Goal: Information Seeking & Learning: Learn about a topic

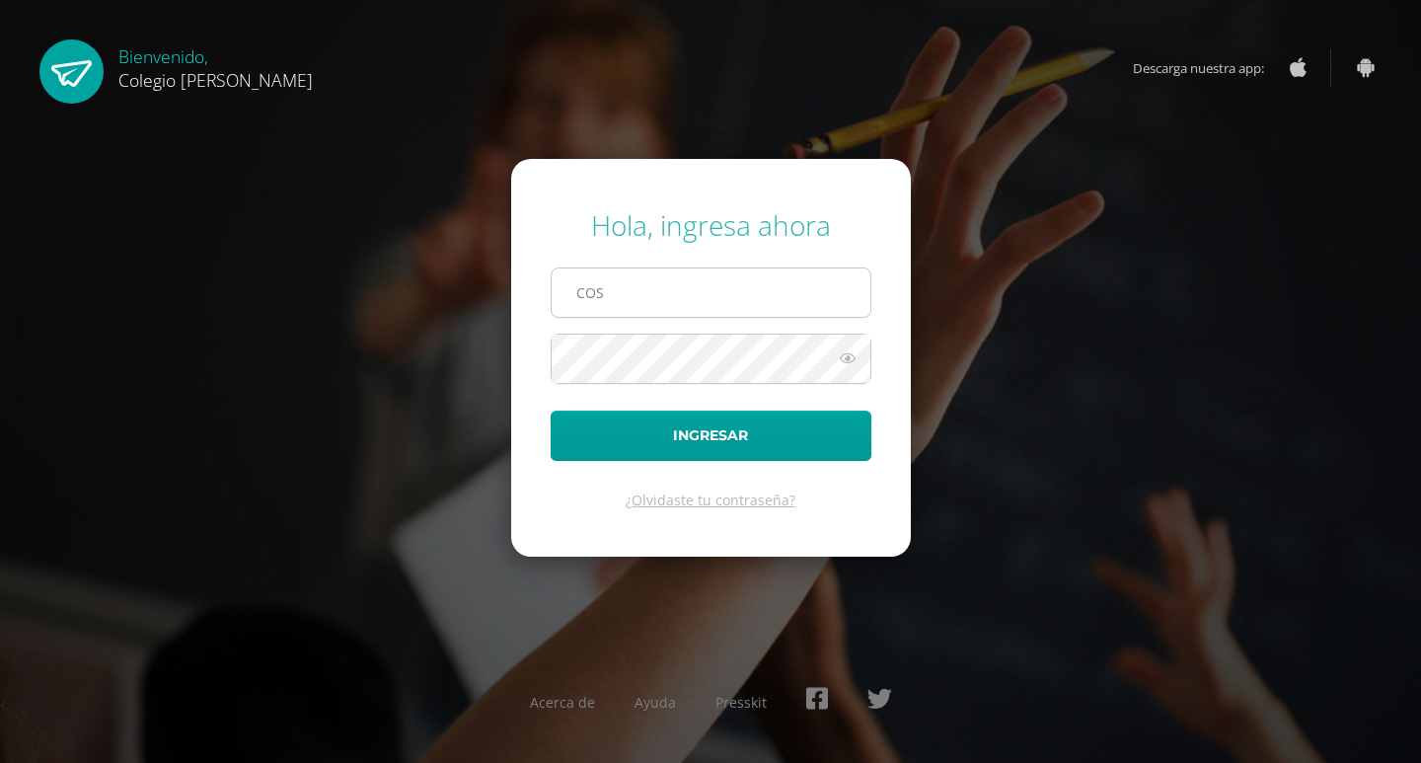
type input "COS01055@osoriosandoval.edu.gt"
click at [550, 410] on button "Ingresar" at bounding box center [710, 435] width 321 height 50
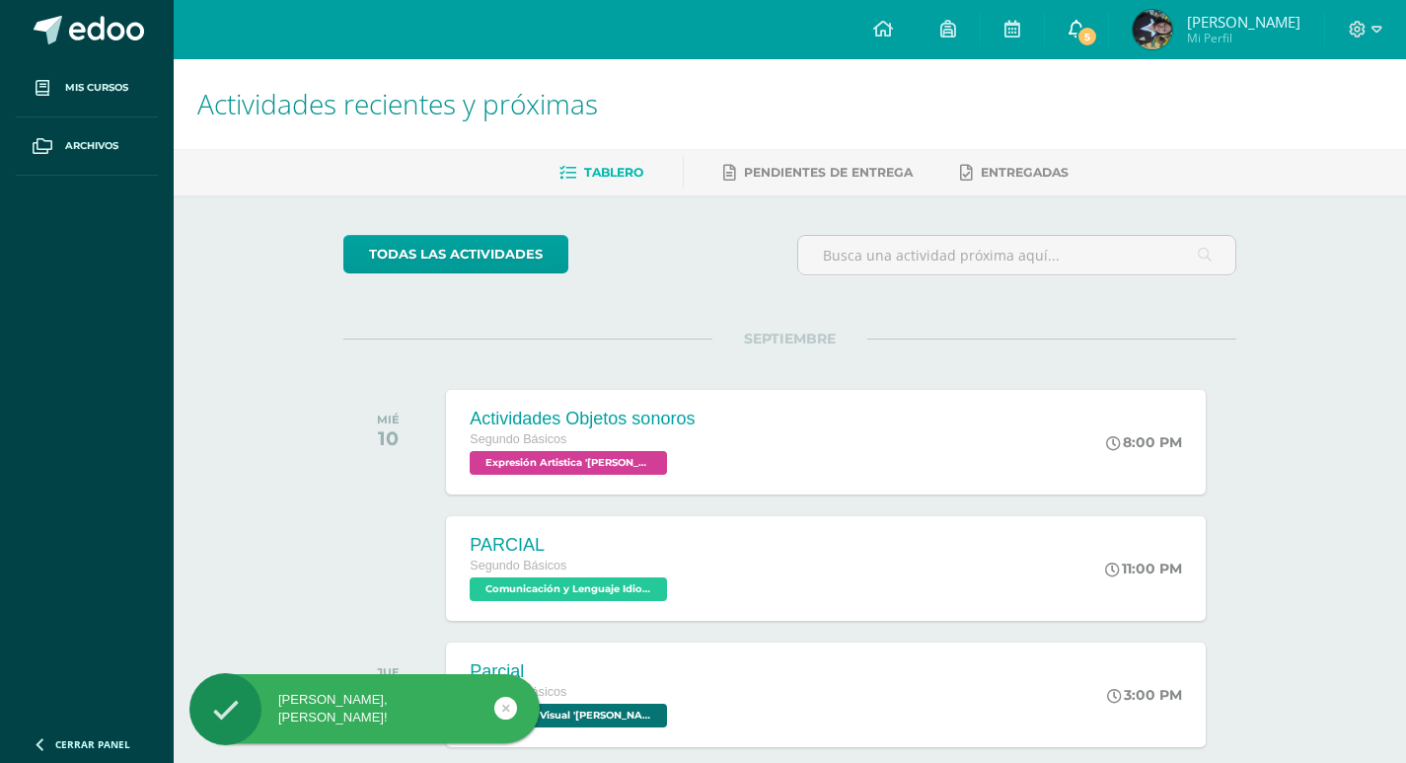
click at [1061, 40] on link "5" at bounding box center [1076, 29] width 63 height 59
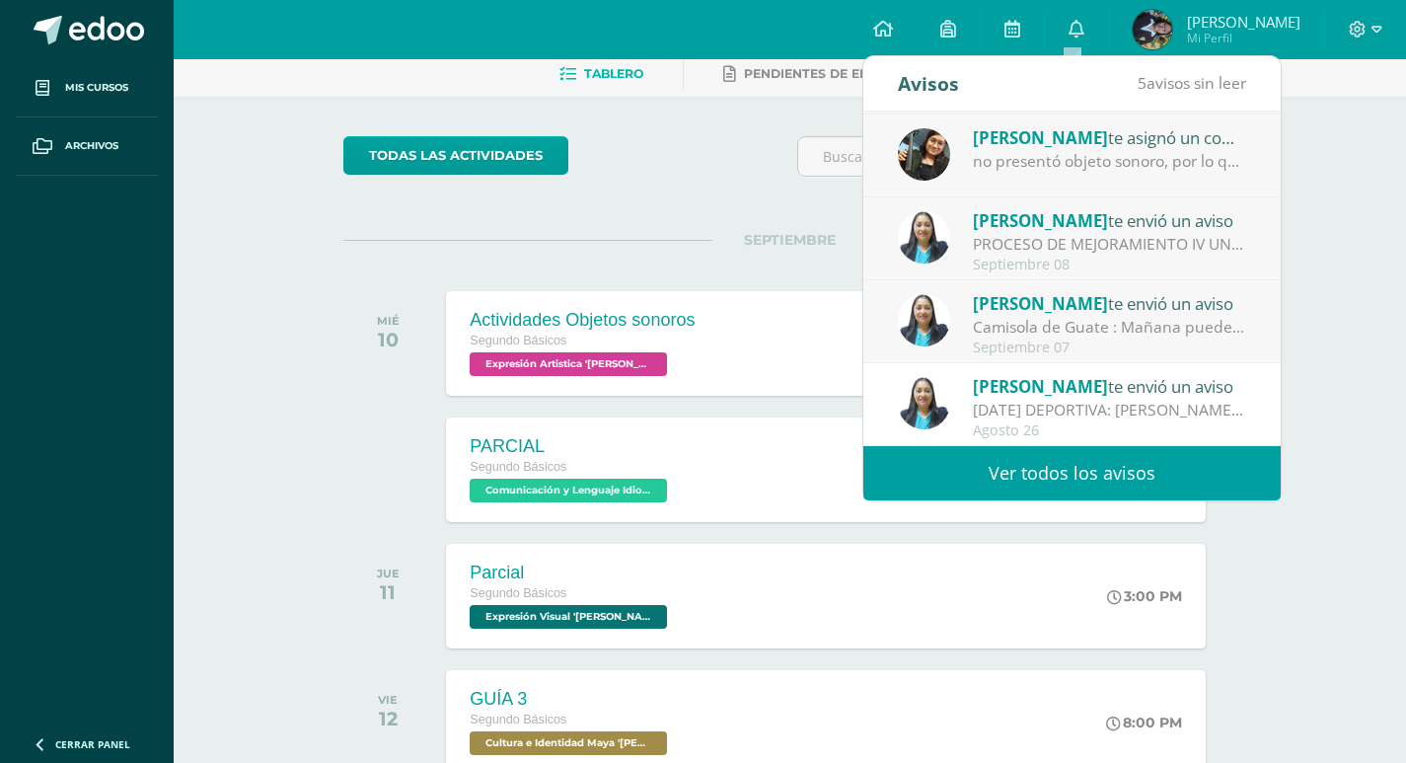
scroll to position [197, 0]
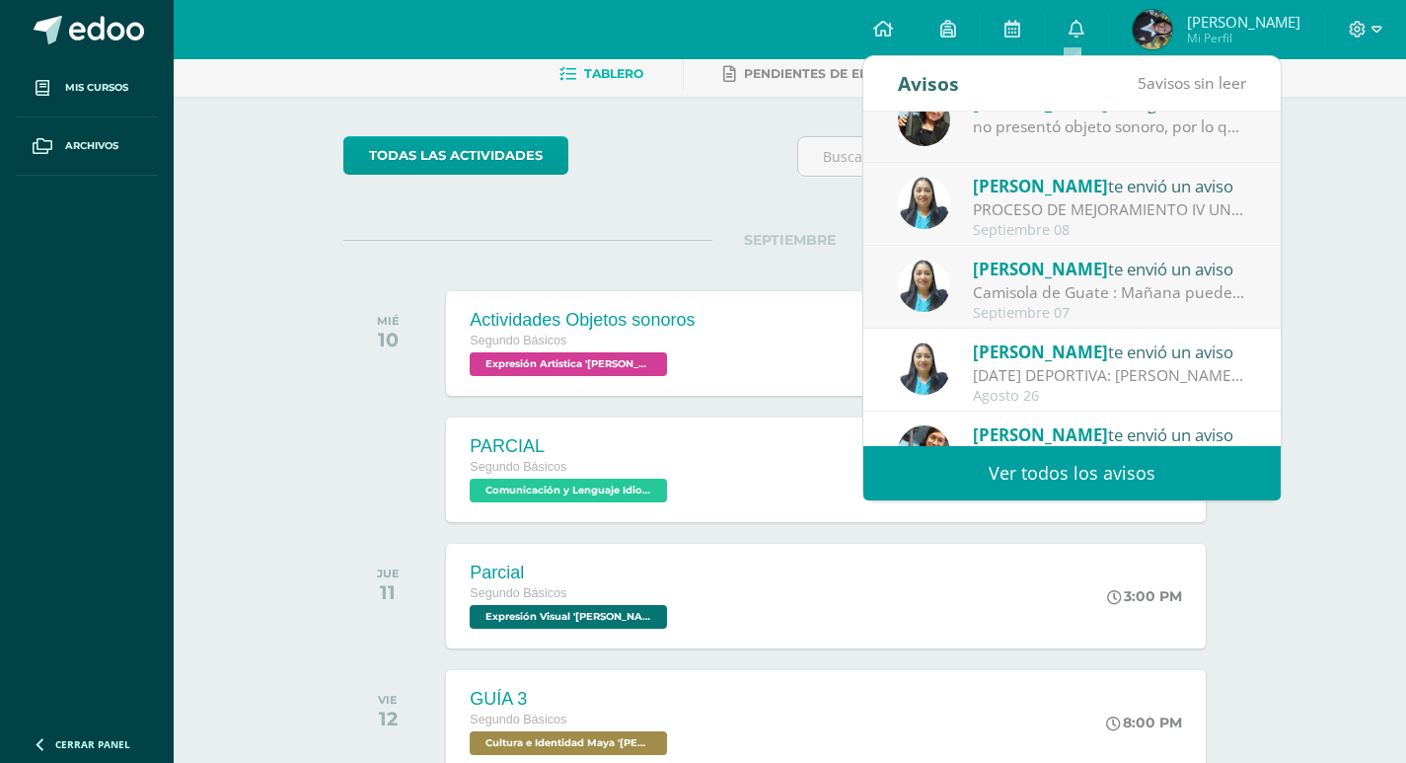
click at [582, 162] on div "todas las Actividades" at bounding box center [524, 164] width 379 height 56
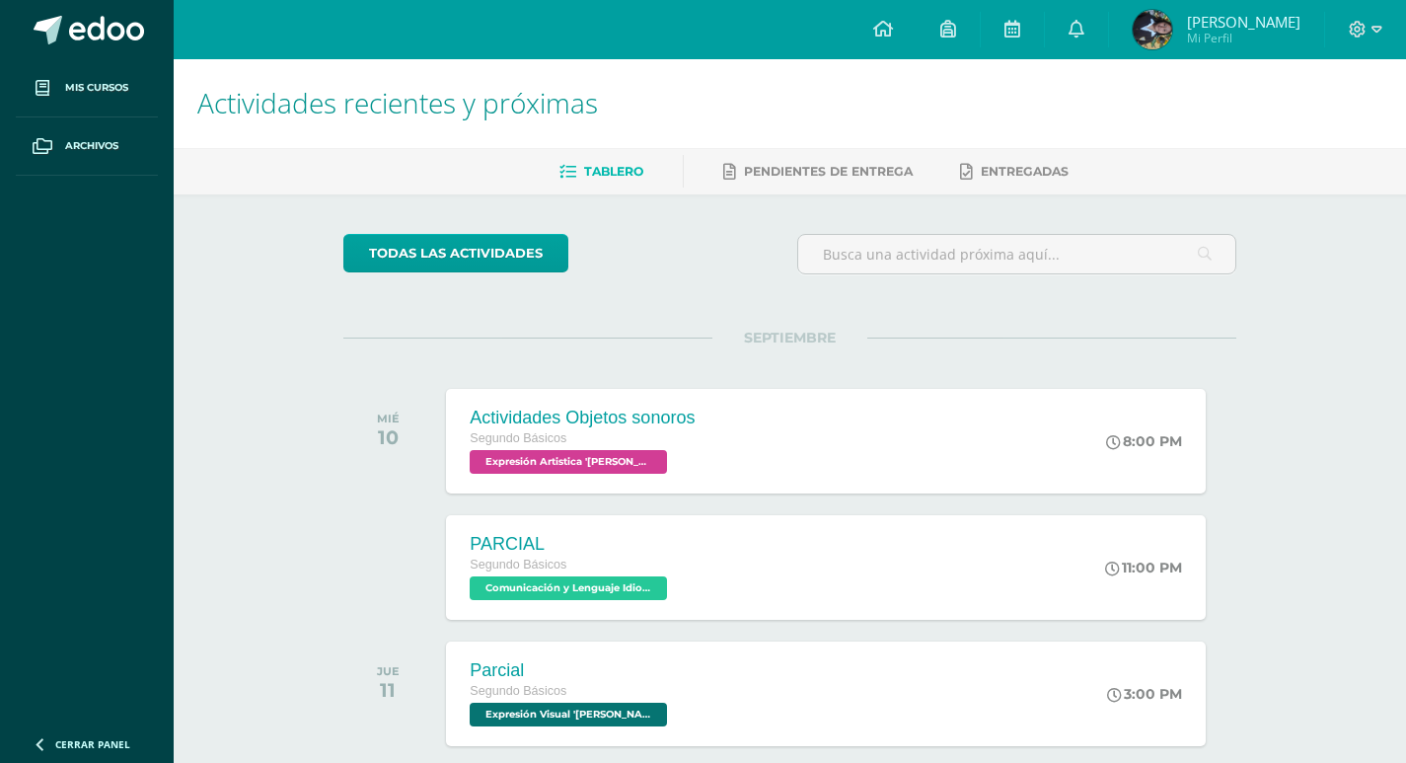
scroll to position [0, 0]
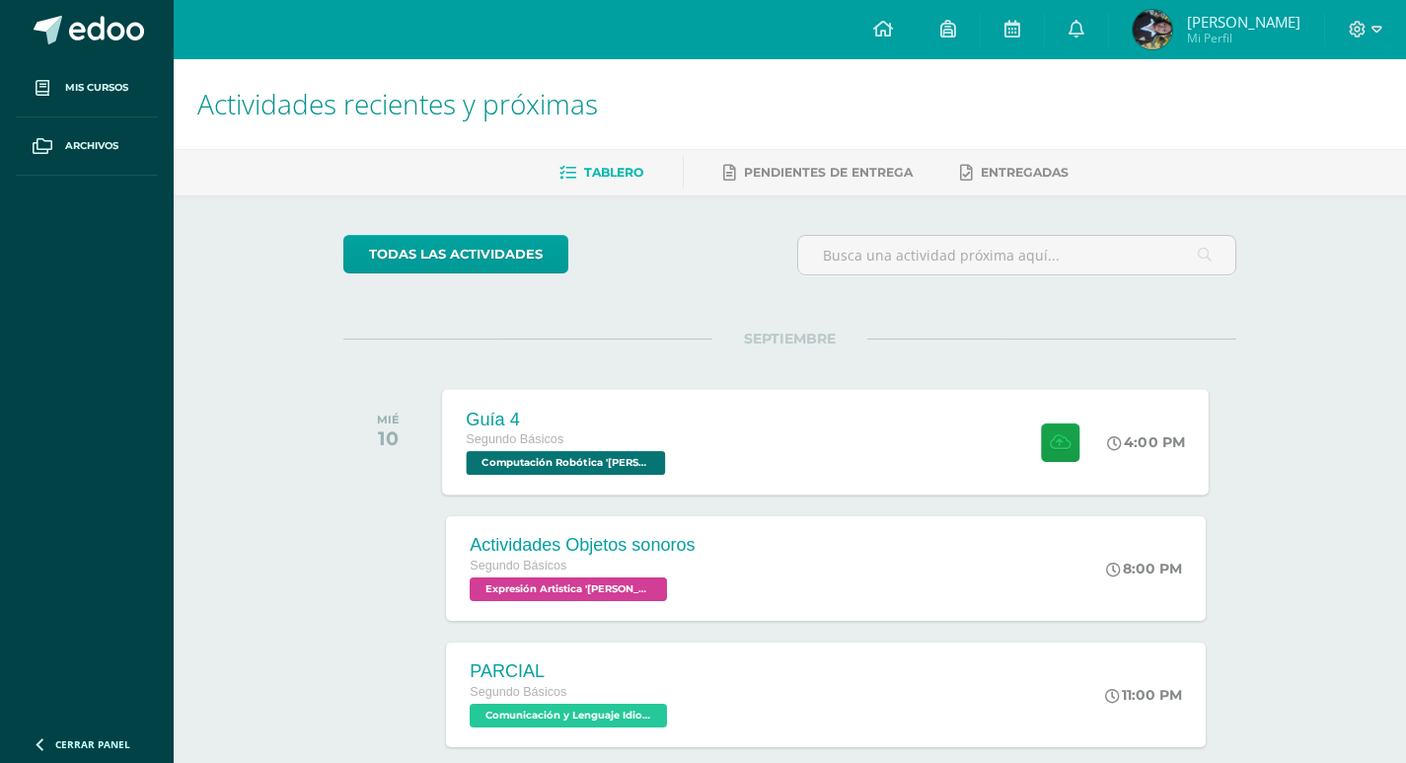
click at [660, 457] on span "Computación Robótica '[PERSON_NAME]'" at bounding box center [566, 463] width 199 height 24
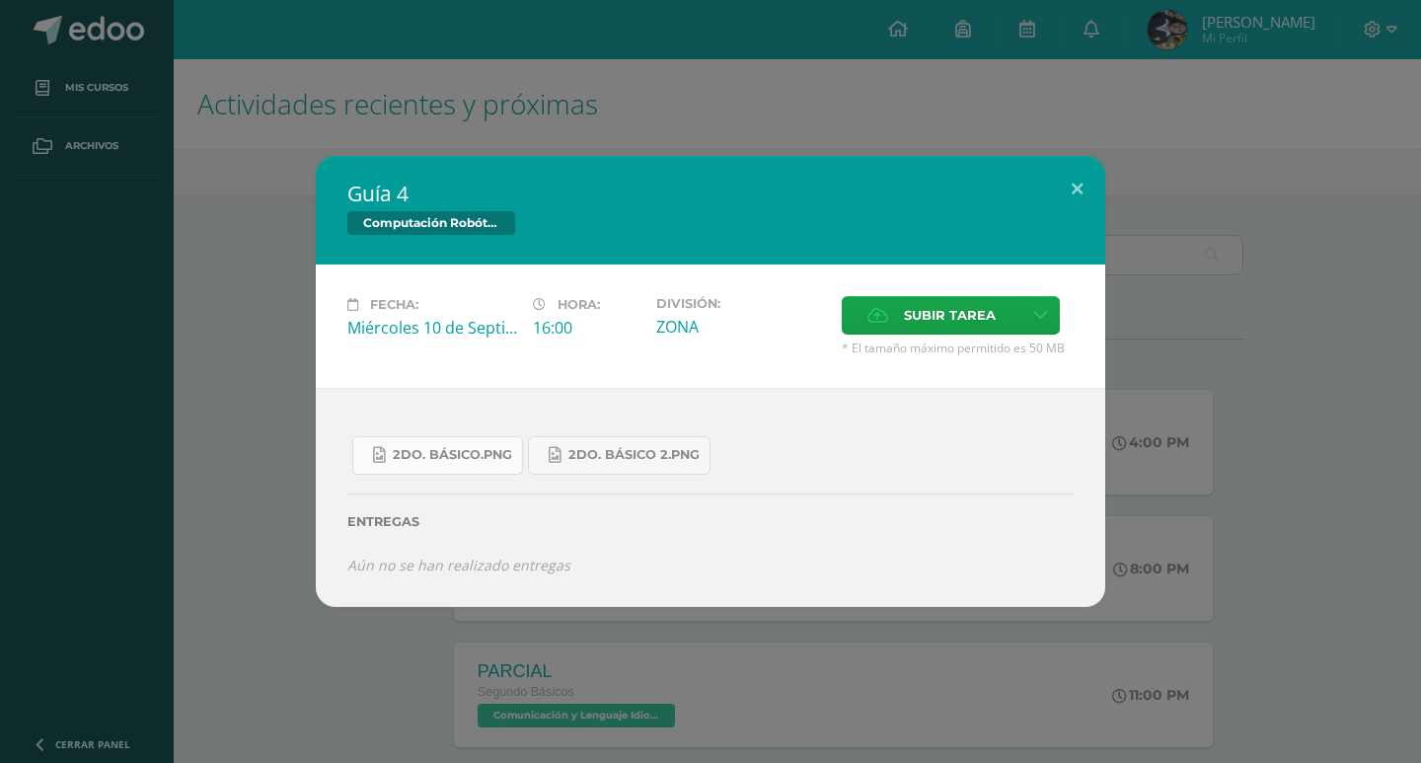
click at [475, 447] on span "2do. Básico.png" at bounding box center [452, 455] width 119 height 16
click at [649, 460] on span "2do. Básico 2.png" at bounding box center [633, 455] width 131 height 16
